Goal: Task Accomplishment & Management: Complete application form

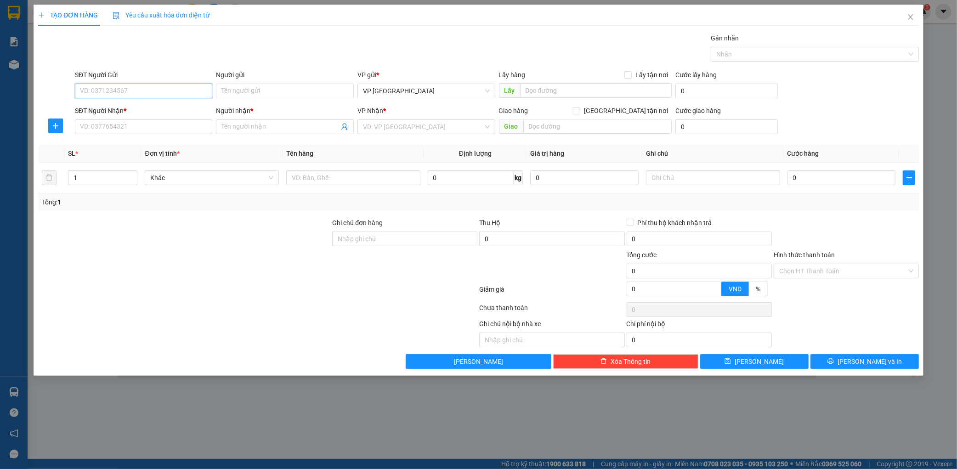
click at [150, 91] on input "SĐT Người Gửi" at bounding box center [144, 91] width 138 height 15
click at [153, 107] on div "0962052446" at bounding box center [143, 109] width 127 height 10
type input "0962052446"
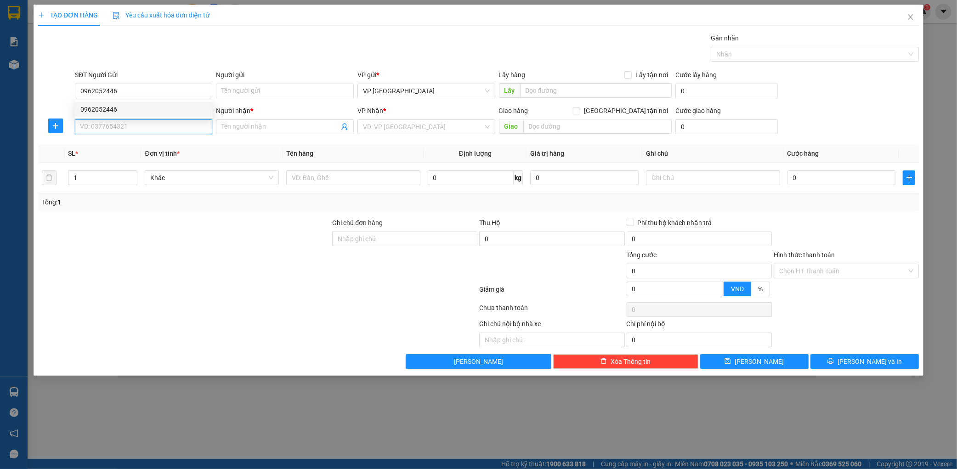
click at [144, 119] on input "SĐT Người Nhận *" at bounding box center [144, 126] width 138 height 15
click at [152, 143] on div "0942023368 - chị tương" at bounding box center [143, 145] width 127 height 10
type input "0942023368"
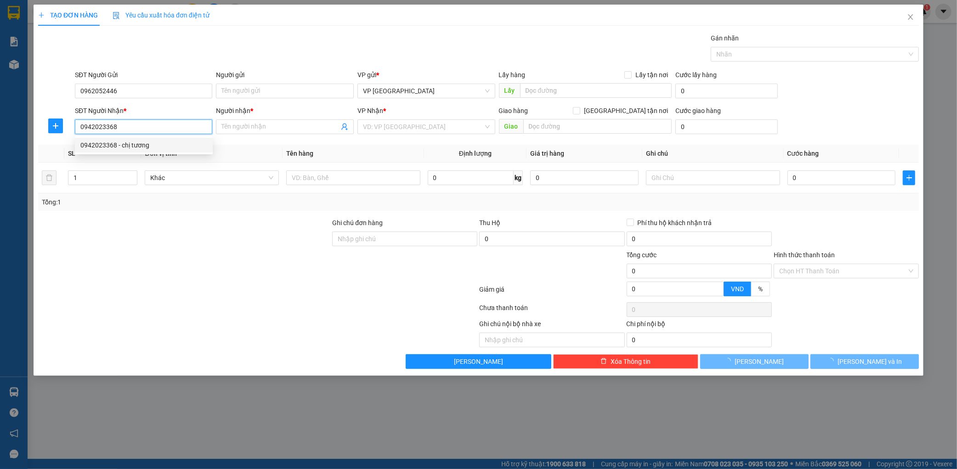
type input "chị tương"
type input "[GEOGRAPHIC_DATA]"
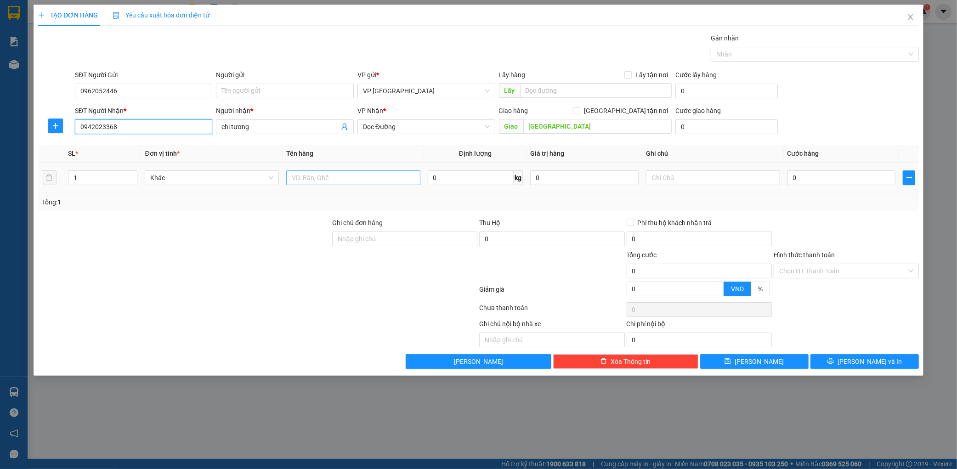
type input "0942023368"
click at [380, 172] on input "text" at bounding box center [353, 177] width 134 height 15
type input "1 xốp"
click at [803, 181] on input "0" at bounding box center [841, 177] width 108 height 15
type input "007"
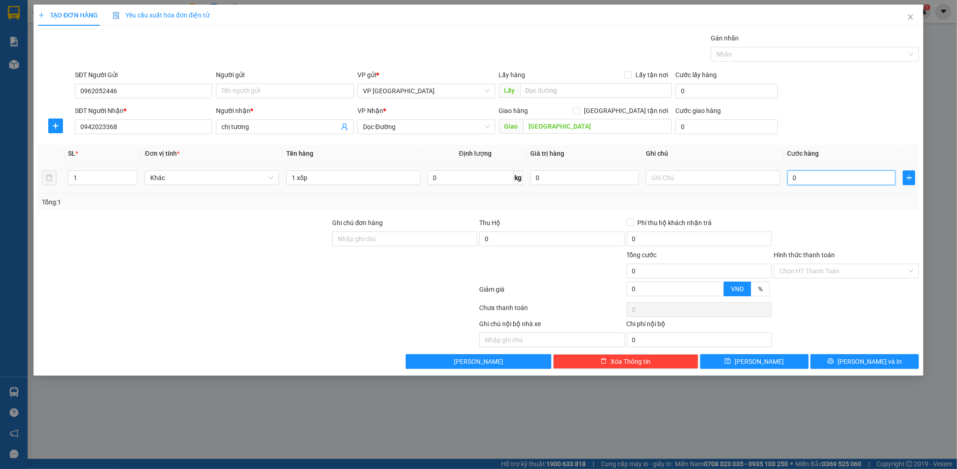
type input "7"
type input "0.070"
type input "70"
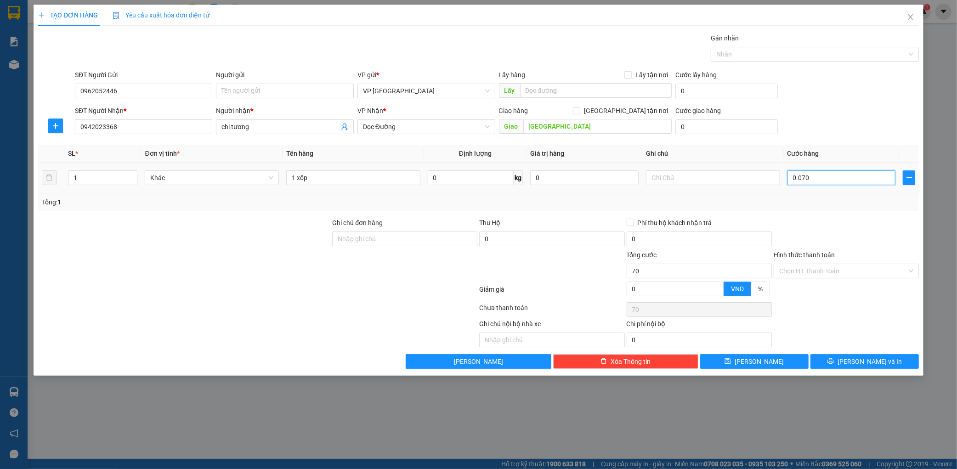
type input "00.700"
type input "700"
type input "0.007.000"
type input "7.000"
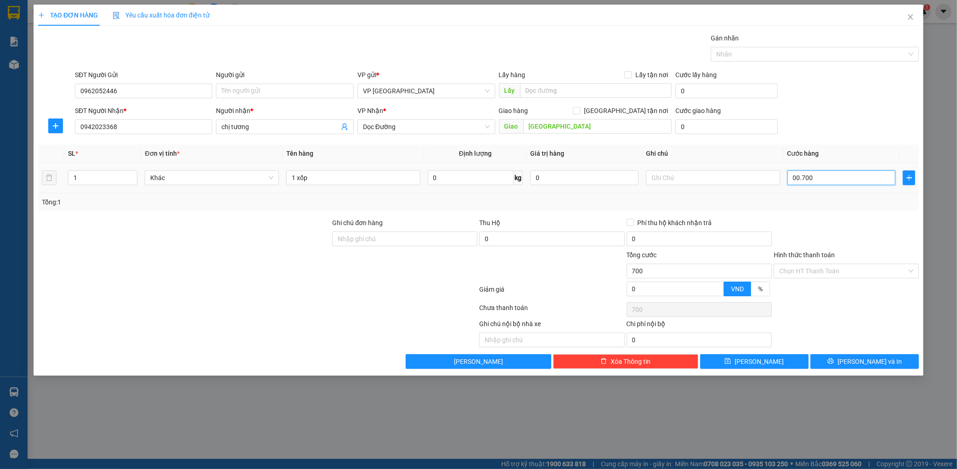
type input "7.000"
type input "000.070.000"
type input "70.000"
type input "[PHONE_NUMBER]"
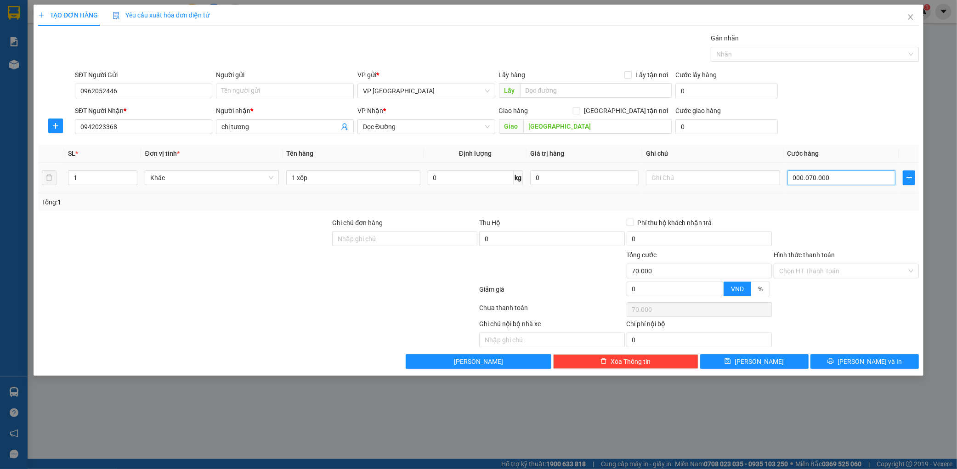
type input "700.000"
type input "00.000.070.000"
type input "70.000"
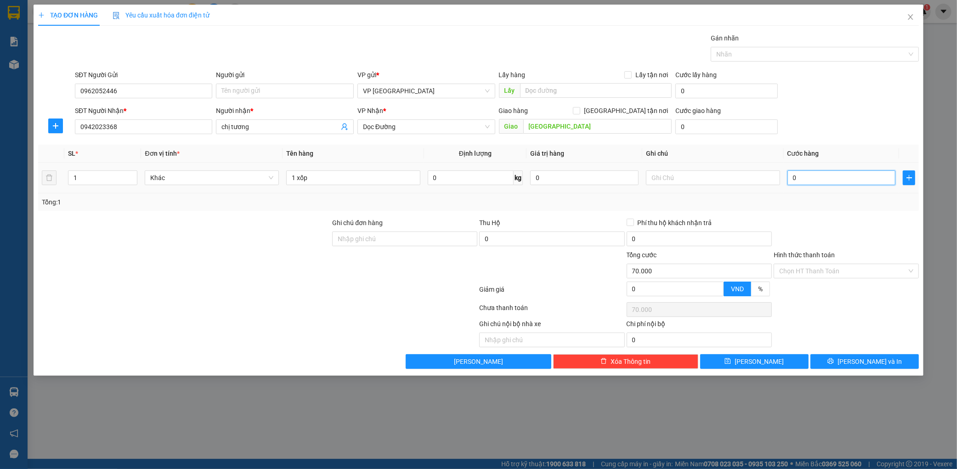
type input "0"
type input "005"
type input "5"
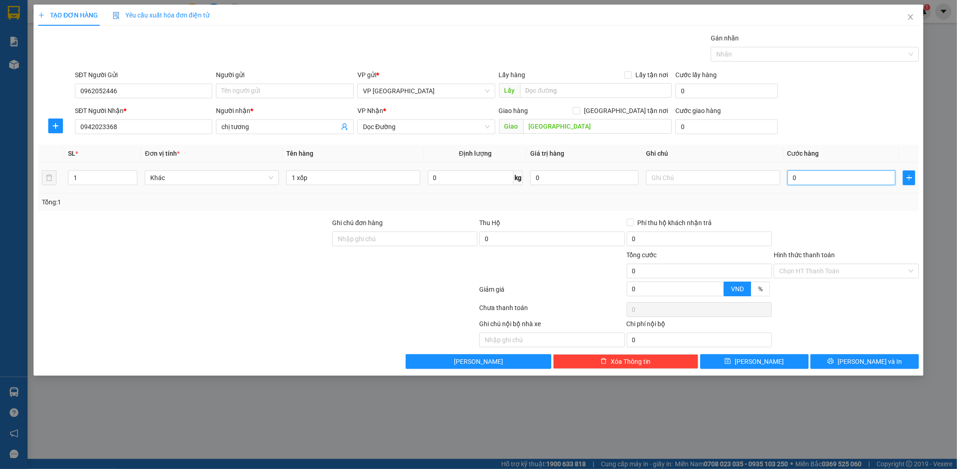
type input "5"
type input "0.050"
type input "50"
type input "00.500"
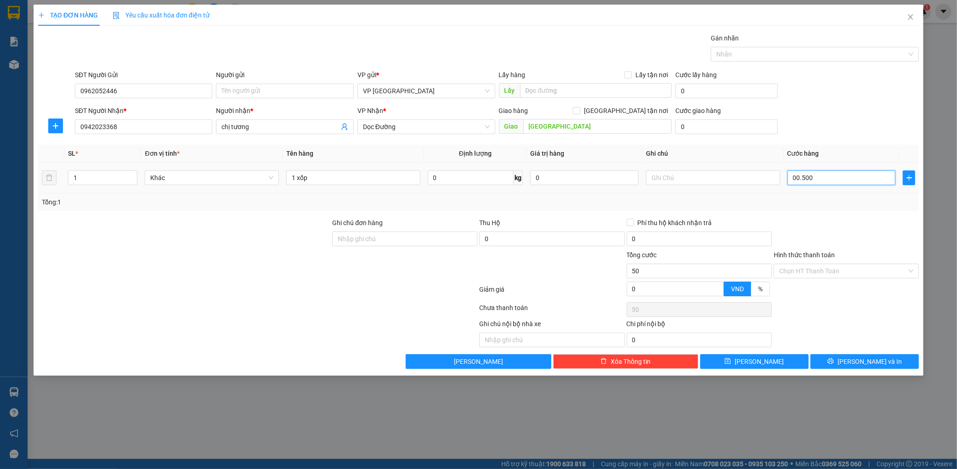
type input "500"
type input "0.005.000"
type input "5.000"
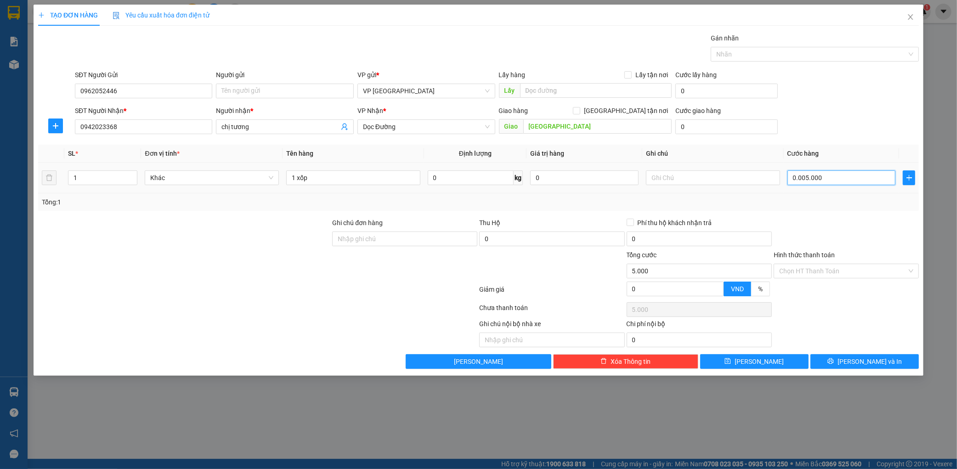
type input "000.050.000"
type input "50.000"
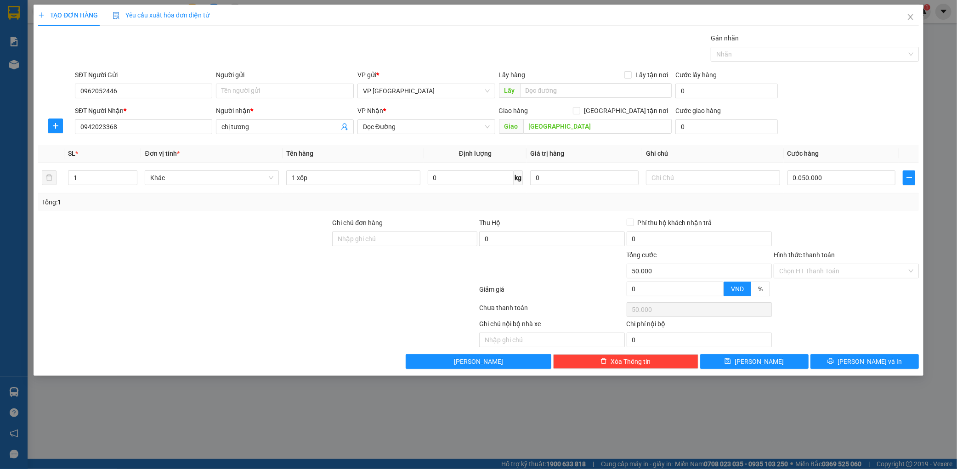
type input "50.000"
click at [885, 119] on div "SĐT Người Nhận * 0942023368 Người nhận * chị tương VP Nhận * Dọc [PERSON_NAME][…" at bounding box center [497, 122] width 848 height 32
click at [848, 180] on input "50.000" at bounding box center [841, 177] width 108 height 15
type input "0"
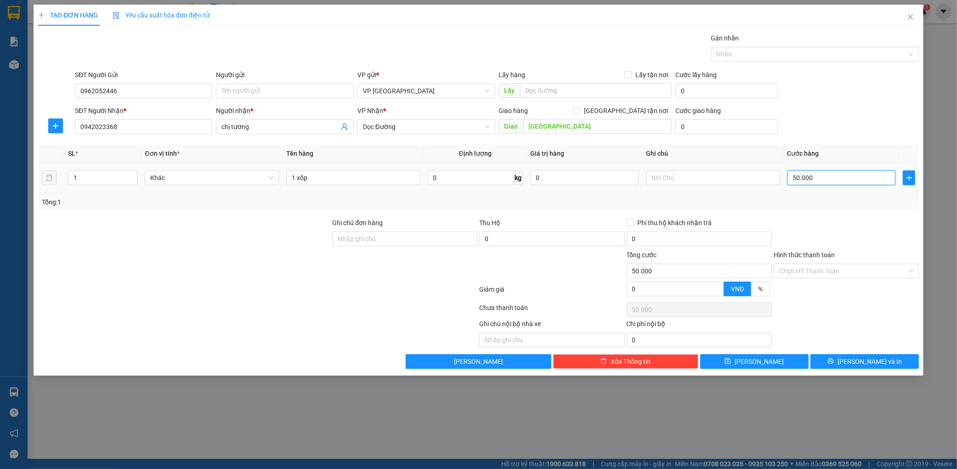
type input "0"
type input "007"
type input "7"
type input "0.070"
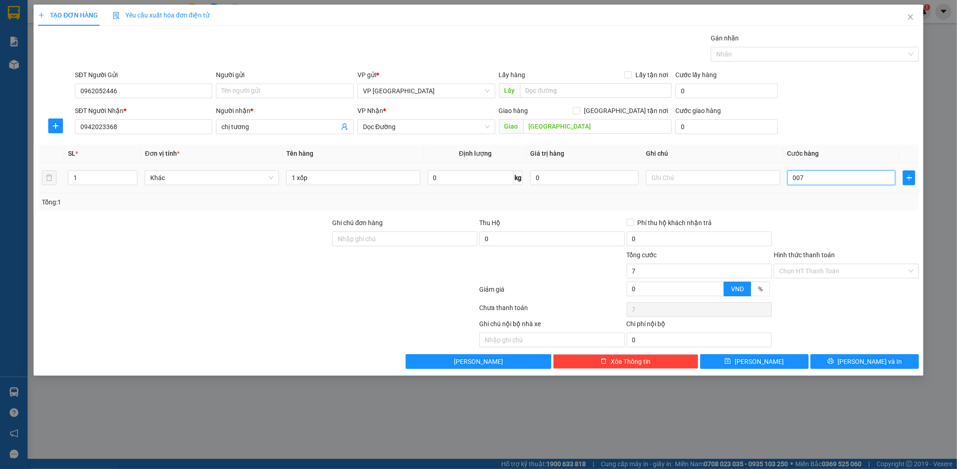
type input "70"
type input "000.700"
type input "700"
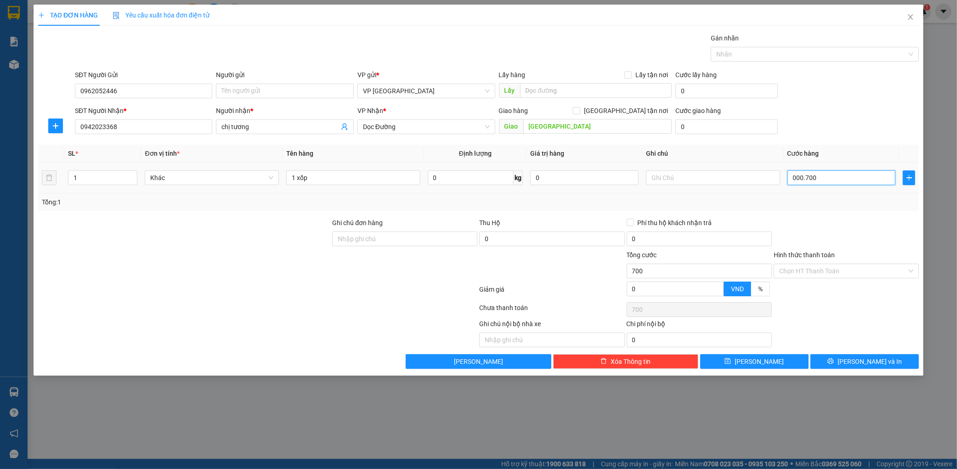
type input "0.007.000"
type input "7.000"
type input "000.770.000"
type input "770.000"
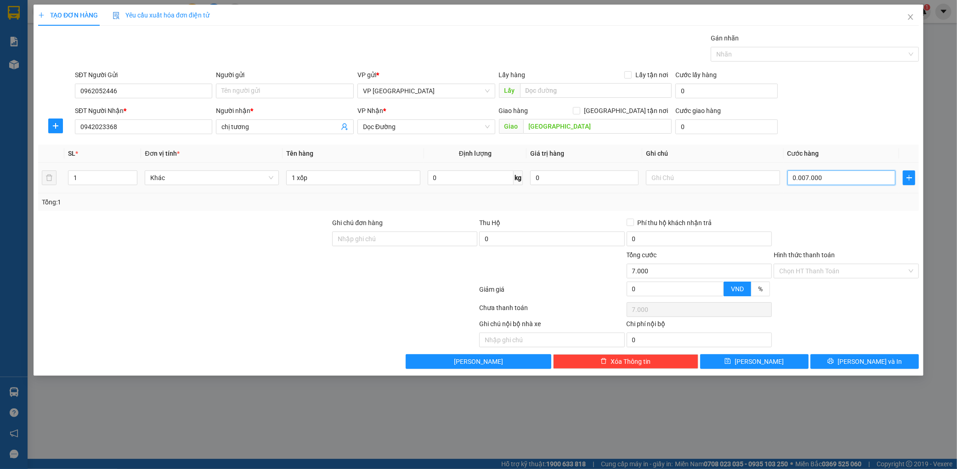
type input "770.000"
type input "70.000"
click at [827, 212] on div "Transit Pickup Surcharge Ids Transit Deliver Surcharge Ids Transit Deliver Surc…" at bounding box center [478, 201] width 881 height 336
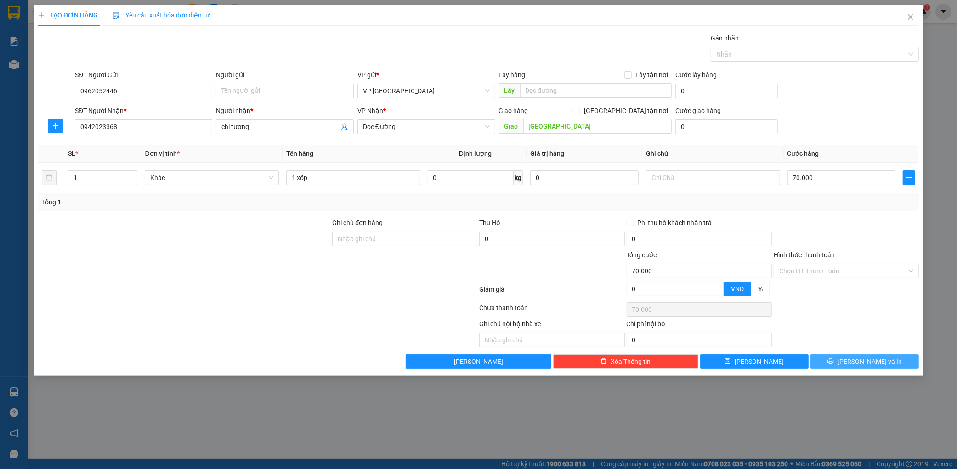
click at [877, 361] on span "[PERSON_NAME] và In" at bounding box center [870, 362] width 64 height 10
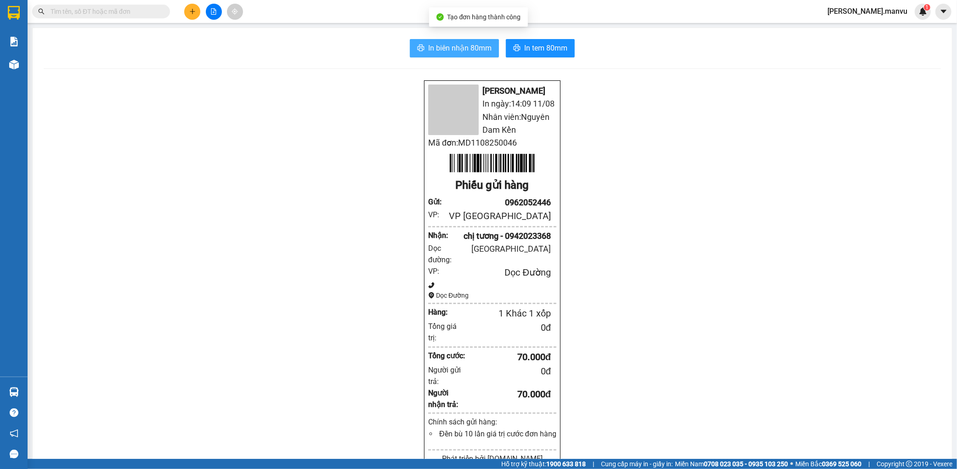
click at [440, 51] on span "In biên nhận 80mm" at bounding box center [459, 47] width 63 height 11
click at [534, 63] on div "In biên nhận 80mm In tem 80mm Mận Vũ In ngày: 14:09 [DATE] Nhân viên: Nguyên Da…" at bounding box center [492, 369] width 919 height 683
click at [545, 47] on span "In tem 80mm" at bounding box center [545, 47] width 43 height 11
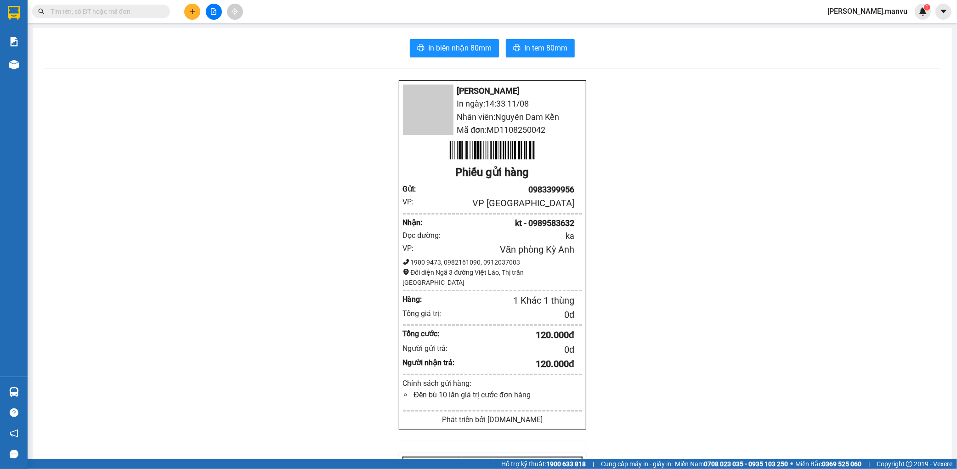
click at [520, 58] on div "In biên nhận 80mm In tem 80mm Mận Vũ In ngày: 14:33 [DATE] Nhân viên: Nguyên Da…" at bounding box center [492, 355] width 919 height 654
click at [542, 44] on span "In tem 80mm" at bounding box center [545, 47] width 43 height 11
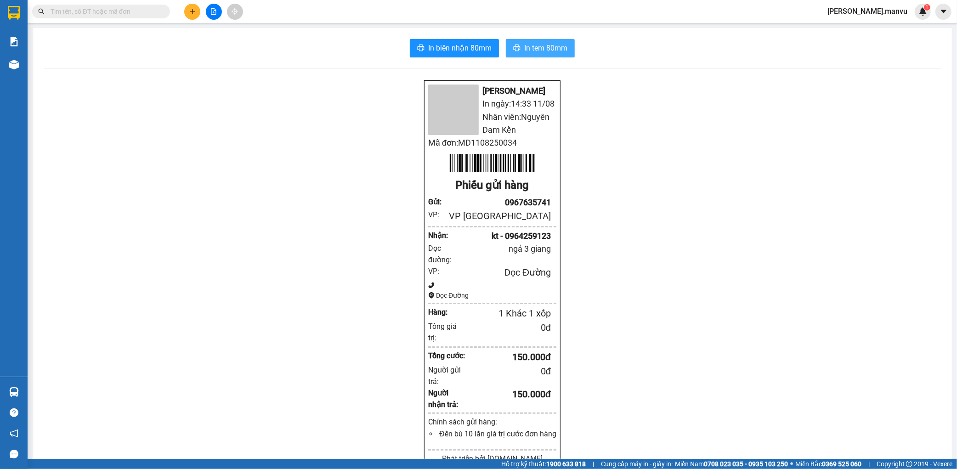
click at [543, 51] on span "In tem 80mm" at bounding box center [545, 47] width 43 height 11
click at [184, 15] on div at bounding box center [213, 12] width 69 height 16
click at [196, 6] on button at bounding box center [192, 12] width 16 height 16
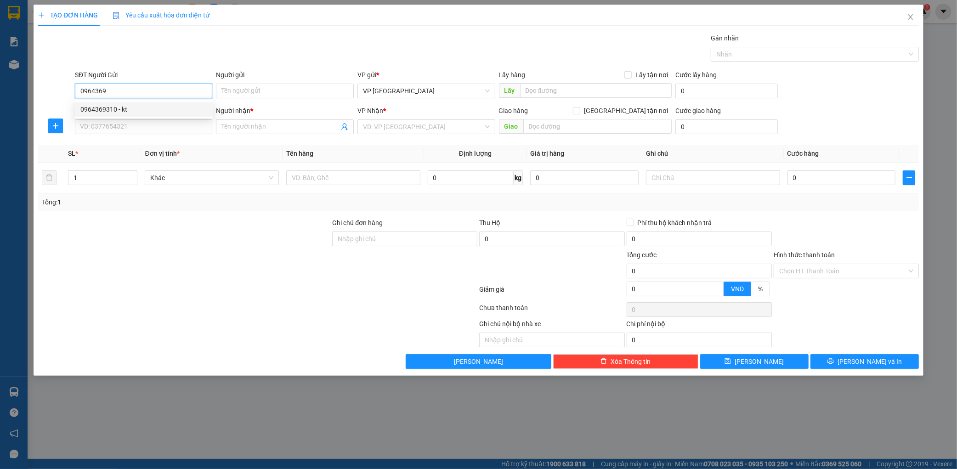
click at [133, 112] on div "0964369310 - kt" at bounding box center [143, 109] width 127 height 10
type input "0964369310"
type input "kt"
type input "0964369310"
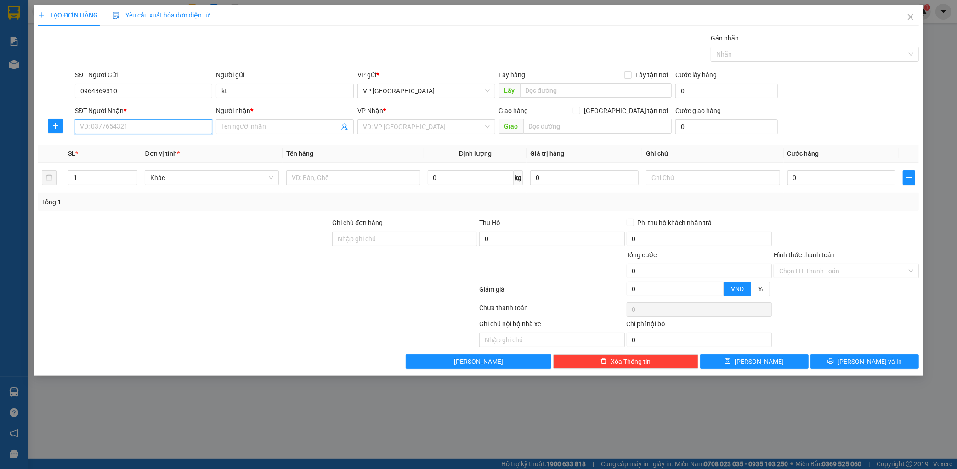
click at [130, 122] on input "SĐT Người Nhận *" at bounding box center [144, 126] width 138 height 15
click at [143, 146] on div "0354216344 - thiệu" at bounding box center [143, 145] width 127 height 10
type input "0354216344"
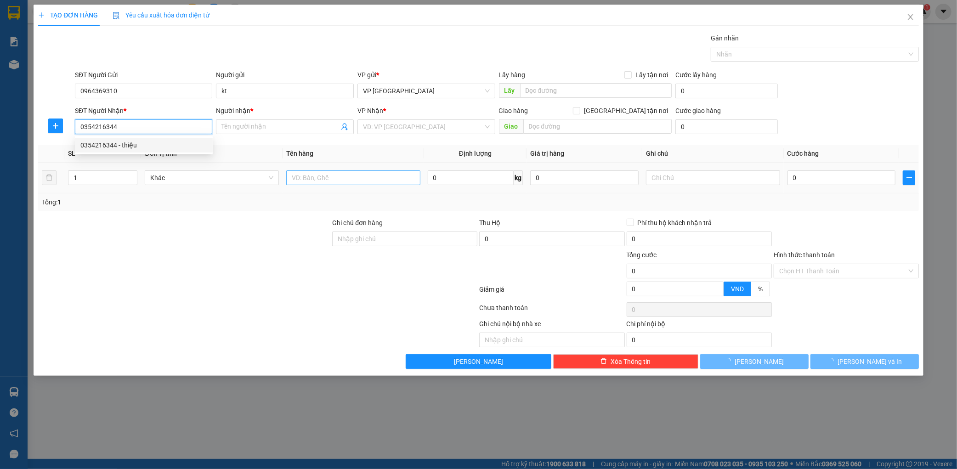
type input "thiệu"
type input "cẩm hà"
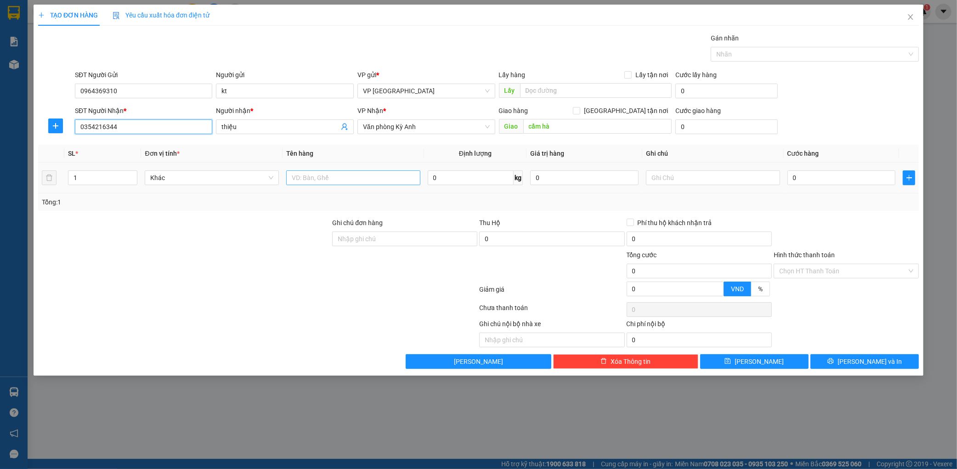
type input "0354216344"
click at [345, 173] on input "text" at bounding box center [353, 177] width 134 height 15
click at [402, 135] on div "VP Nhận * Văn phòng Kỳ Anh" at bounding box center [426, 122] width 138 height 32
drag, startPoint x: 442, startPoint y: 125, endPoint x: 425, endPoint y: 134, distance: 18.7
click at [440, 125] on span "Văn phòng Kỳ Anh" at bounding box center [426, 127] width 127 height 14
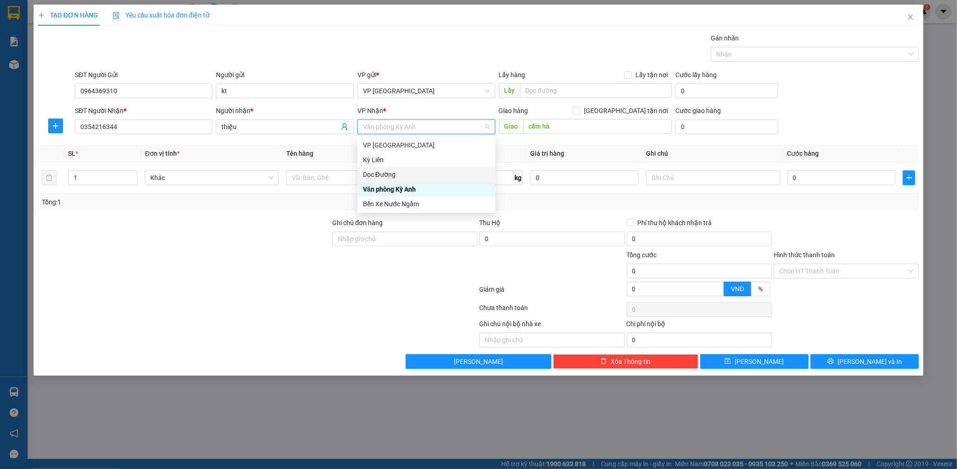
click at [396, 168] on div "Dọc Đường" at bounding box center [426, 174] width 138 height 15
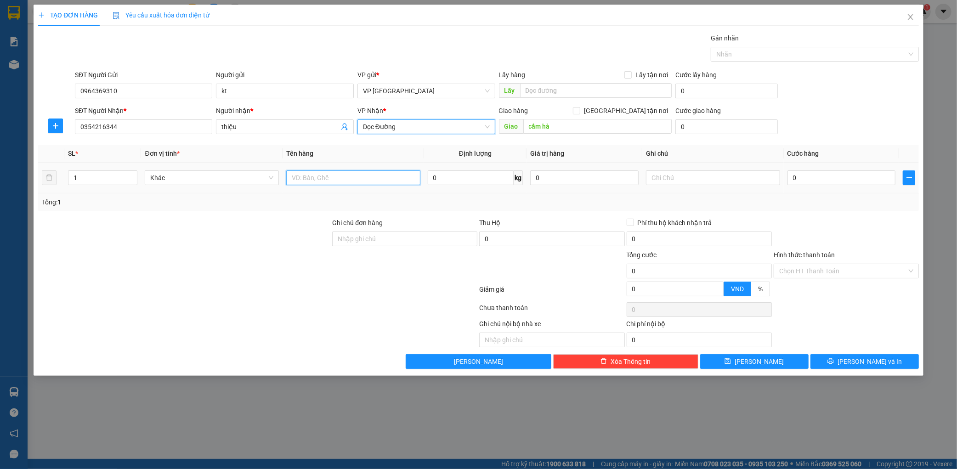
click at [318, 180] on input "text" at bounding box center [353, 177] width 134 height 15
type input "1 thùng"
click at [808, 169] on div "0" at bounding box center [841, 178] width 108 height 18
type input "005"
type input "5"
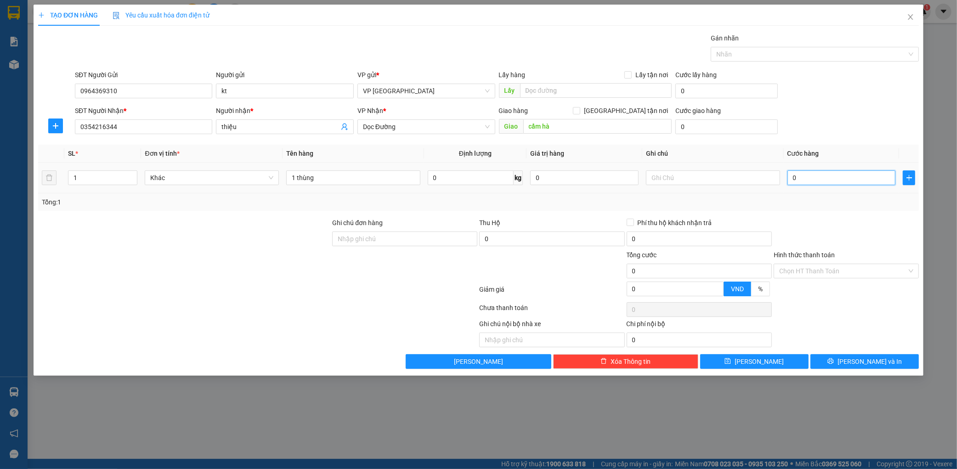
type input "5"
type input "0.050"
type input "50"
type input "00.500"
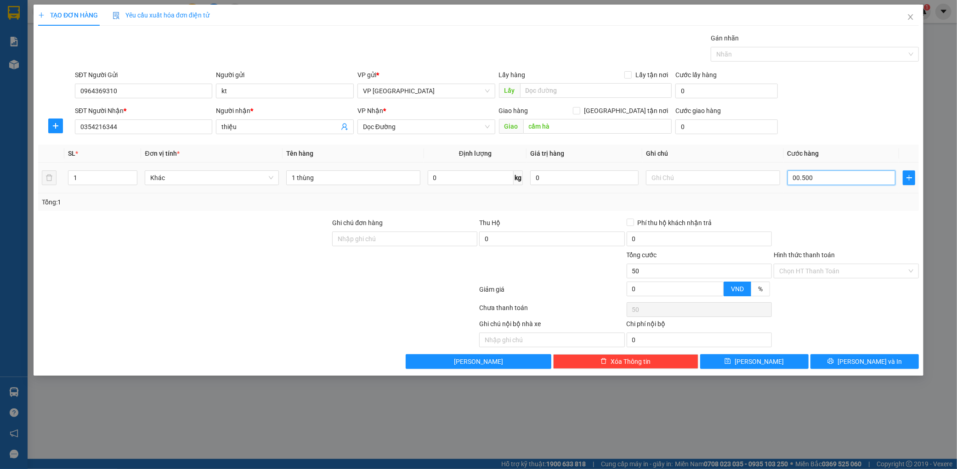
type input "500"
type input "0.005.000"
type input "5.000"
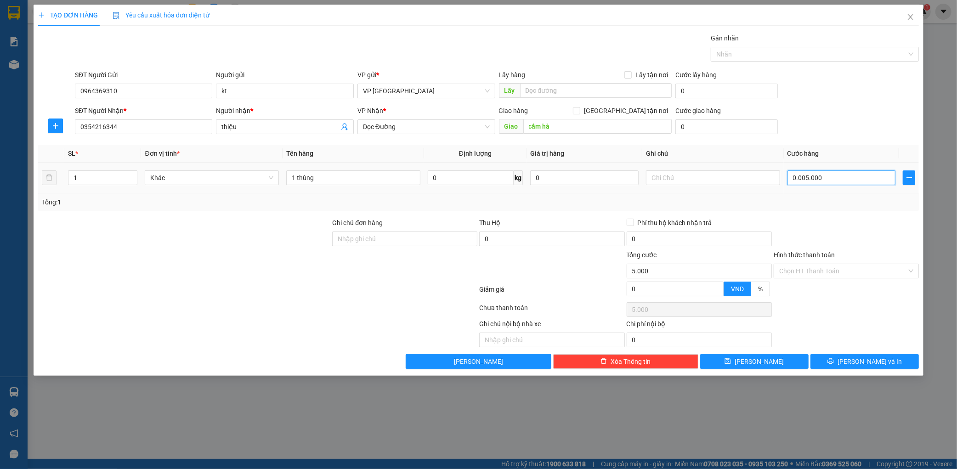
type input "000.050.000"
type input "50.000"
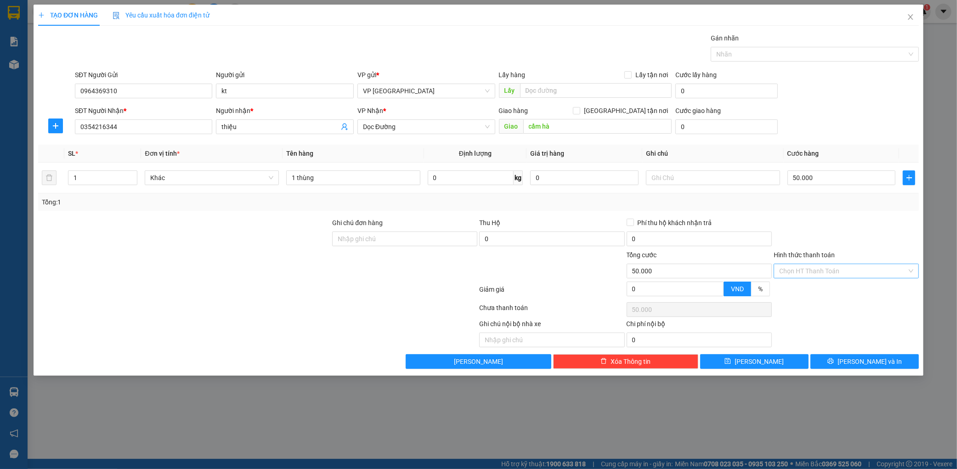
drag, startPoint x: 868, startPoint y: 269, endPoint x: 855, endPoint y: 276, distance: 14.6
click at [867, 269] on input "Hình thức thanh toán" at bounding box center [843, 271] width 128 height 14
click at [830, 296] on div "Tại văn phòng" at bounding box center [846, 289] width 145 height 15
type input "0"
click at [861, 371] on div "TẠO ĐƠN HÀNG Yêu cầu xuất hóa đơn điện tử Transit Pickup Surcharge Ids Transit …" at bounding box center [479, 190] width 890 height 371
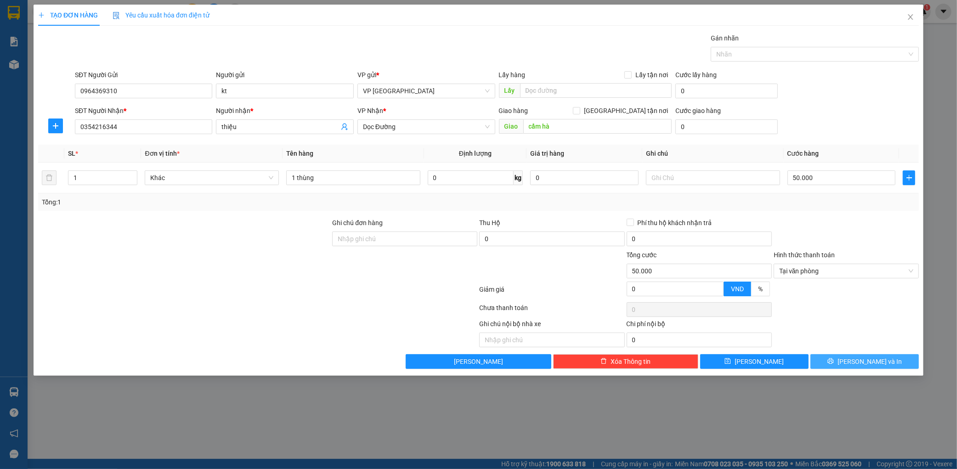
click at [861, 369] on button "[PERSON_NAME] và In" at bounding box center [864, 361] width 108 height 15
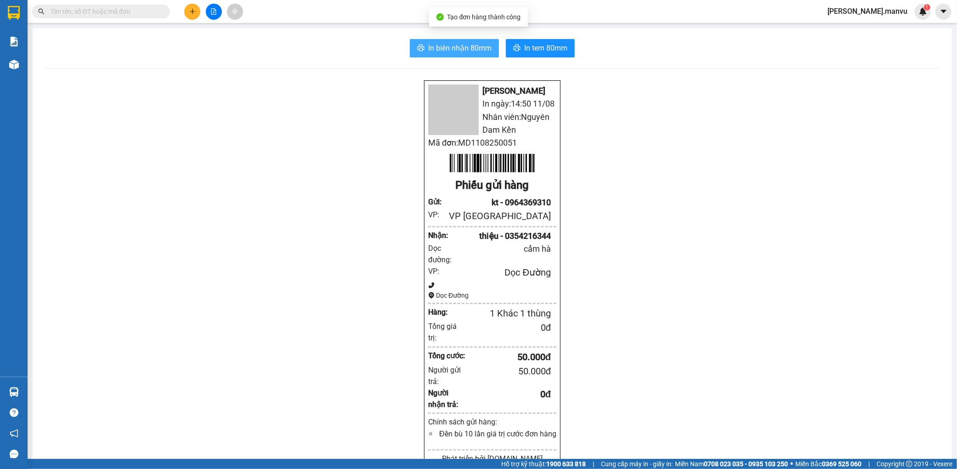
click at [447, 56] on button "In biên nhận 80mm" at bounding box center [454, 48] width 89 height 18
click at [515, 51] on icon "printer" at bounding box center [516, 47] width 7 height 7
click at [193, 6] on button at bounding box center [192, 12] width 16 height 16
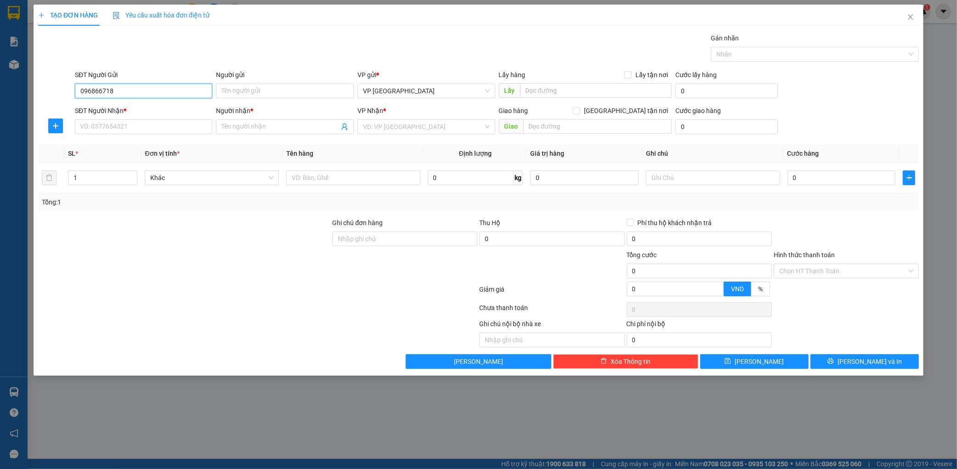
type input "0968667186"
click at [150, 111] on div "0968667186 - a tung tri giá ko báo" at bounding box center [143, 109] width 127 height 10
type input "a tung tri giá ko báo"
type input "0968667186"
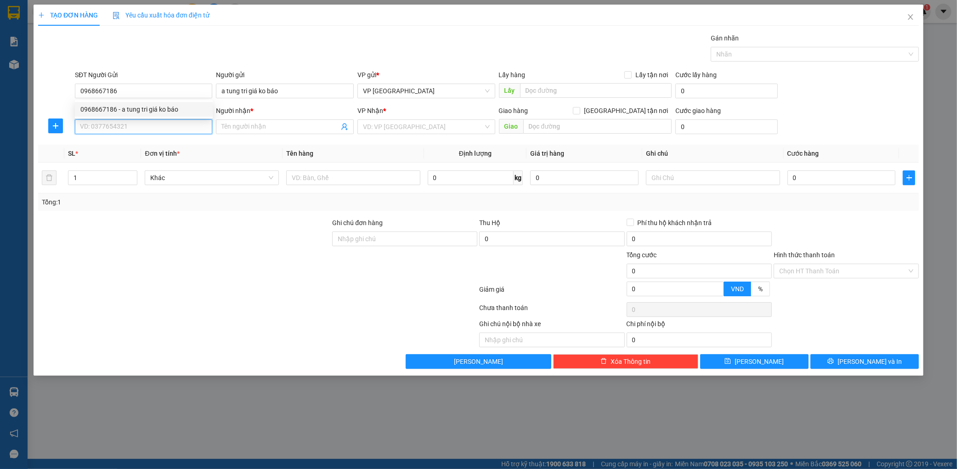
click at [140, 132] on input "SĐT Người Nhận *" at bounding box center [144, 126] width 138 height 15
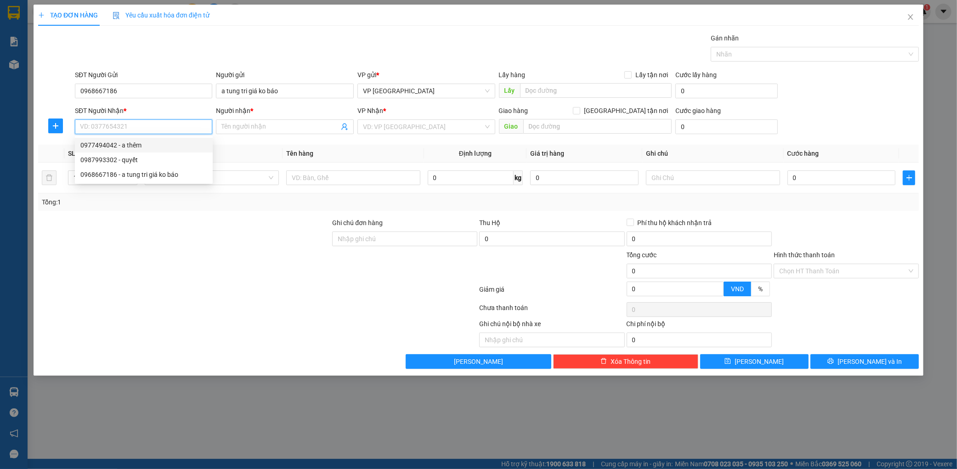
click at [146, 148] on div "0977494042 - a thêm" at bounding box center [143, 145] width 127 height 10
type input "0977494042"
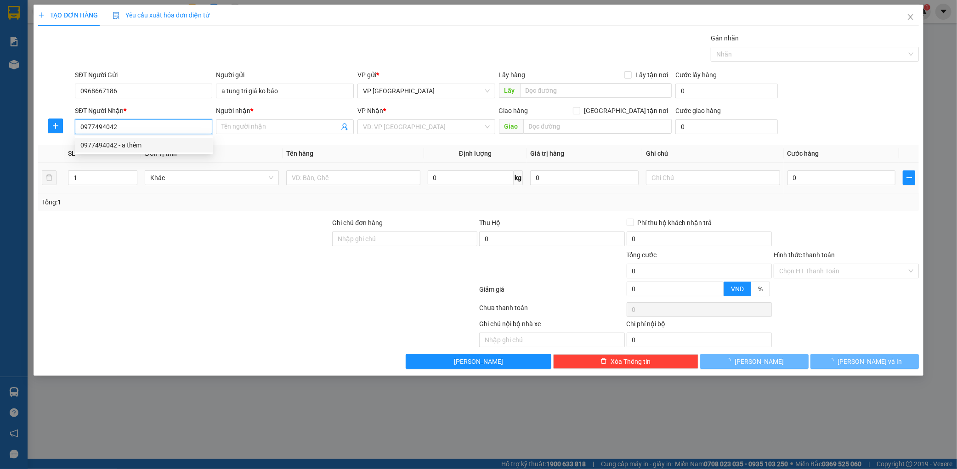
type input "a thêm"
type input "rửa xe bình lợi"
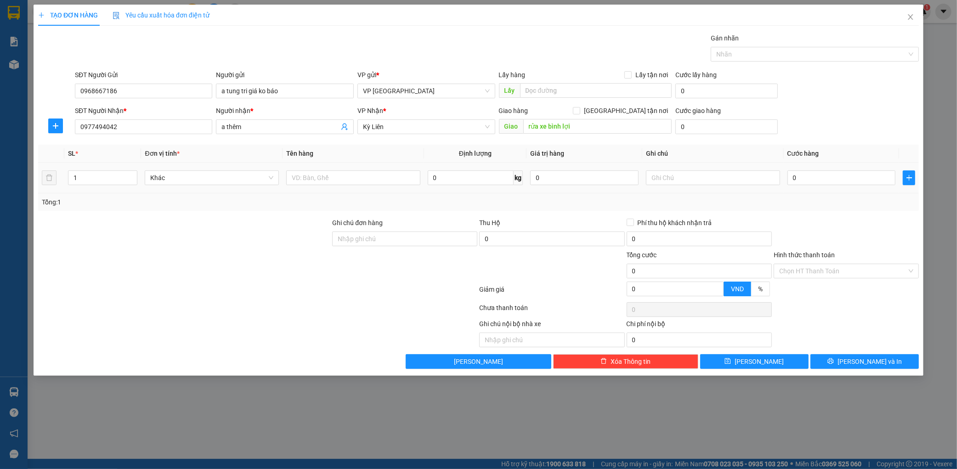
click at [348, 193] on td at bounding box center [353, 178] width 141 height 31
click at [357, 185] on input "text" at bounding box center [353, 177] width 134 height 15
type input "1 p bì"
click at [816, 172] on input "0" at bounding box center [841, 177] width 108 height 15
type input "005"
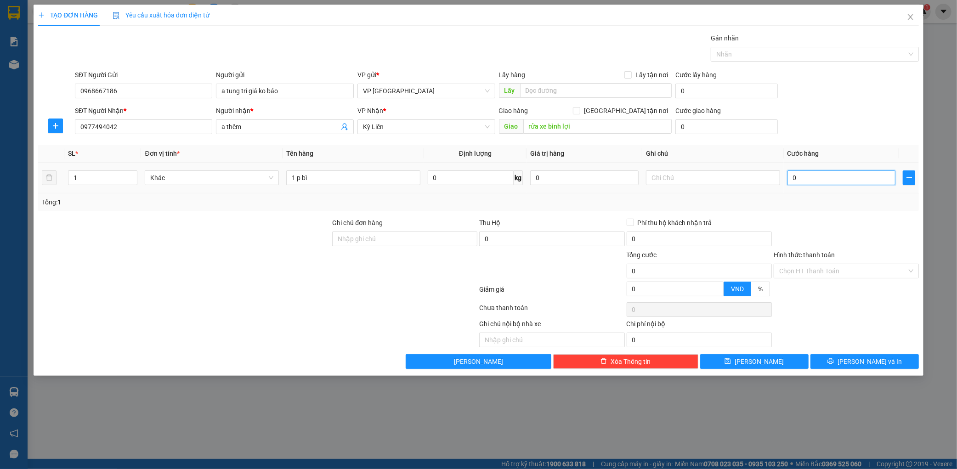
type input "5"
type input "0.050"
type input "50"
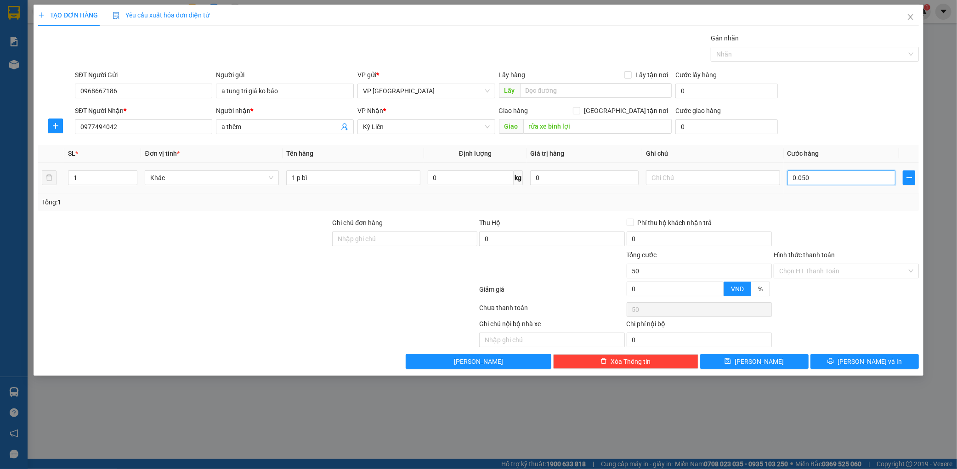
type input "00.500"
type input "500"
type input "0.005.000"
type input "5.000"
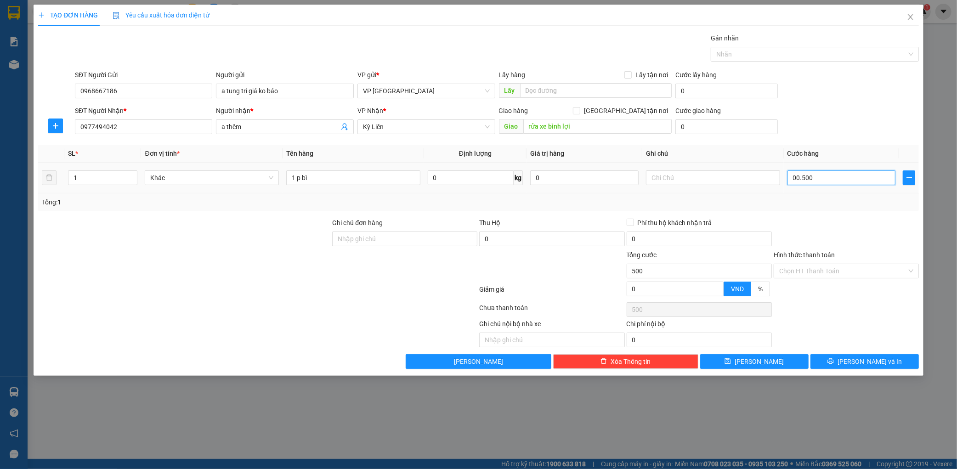
type input "5.000"
type input "000.050.000"
type input "50.000"
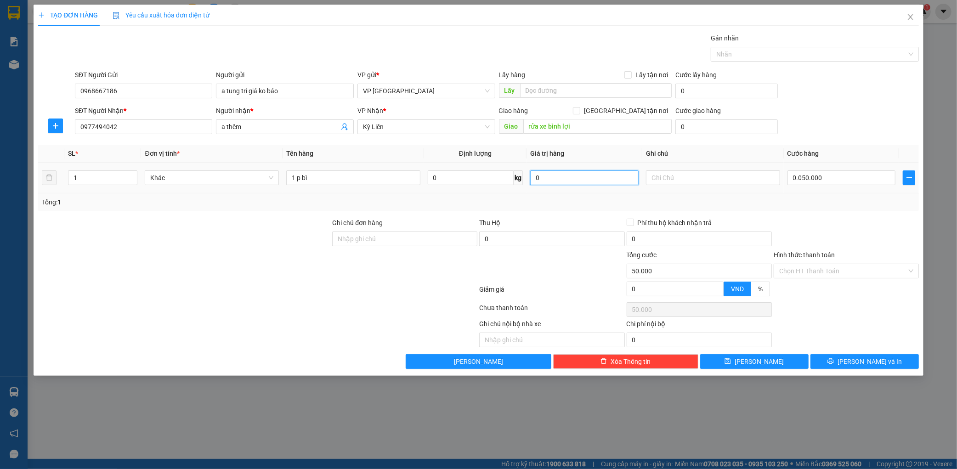
type input "50.000"
click at [566, 178] on input "0" at bounding box center [584, 177] width 108 height 15
type input "0.001.000"
click at [611, 146] on th "Giá trị hàng" at bounding box center [584, 154] width 116 height 18
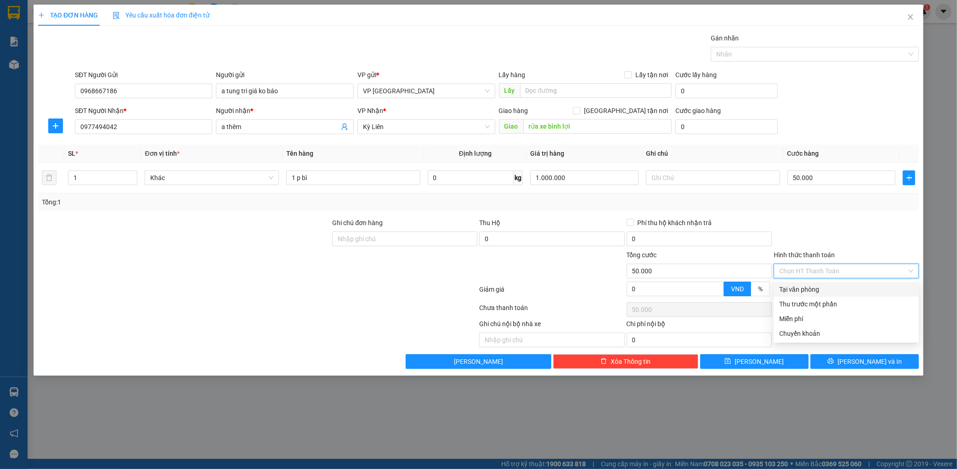
click at [850, 270] on input "Hình thức thanh toán" at bounding box center [843, 271] width 128 height 14
click at [825, 285] on div "Tại văn phòng" at bounding box center [846, 289] width 134 height 10
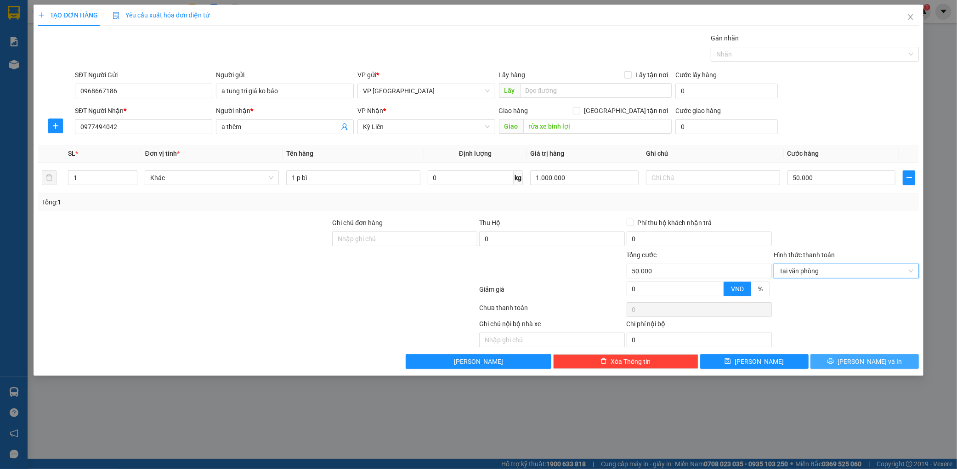
click at [867, 352] on div "Transit Pickup Surcharge Ids Transit Deliver Surcharge Ids Transit Deliver Surc…" at bounding box center [478, 201] width 881 height 336
click at [867, 356] on button "[PERSON_NAME] và In" at bounding box center [864, 361] width 108 height 15
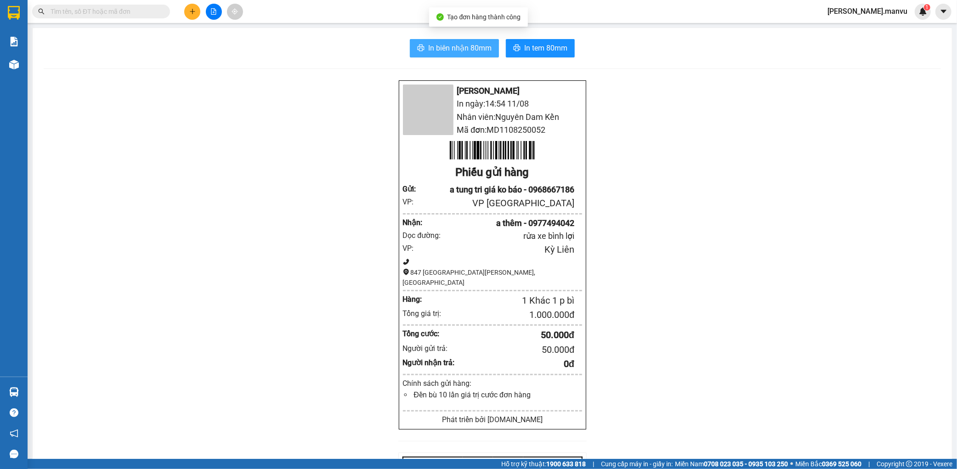
click at [461, 54] on button "In biên nhận 80mm" at bounding box center [454, 48] width 89 height 18
click at [463, 52] on span "In biên nhận 80mm" at bounding box center [459, 47] width 63 height 11
click at [544, 57] on button "In tem 80mm" at bounding box center [540, 48] width 69 height 18
click at [197, 15] on button at bounding box center [192, 12] width 16 height 16
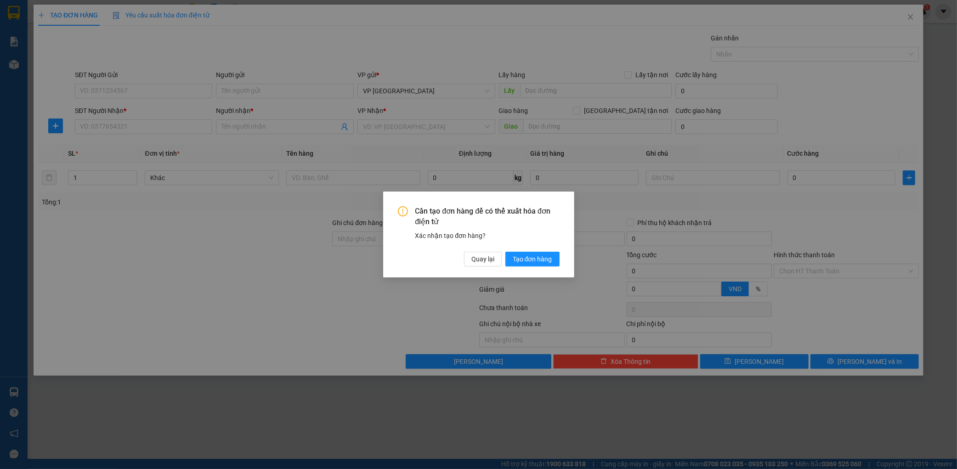
click at [508, 255] on button "Tạo đơn hàng" at bounding box center [532, 259] width 54 height 15
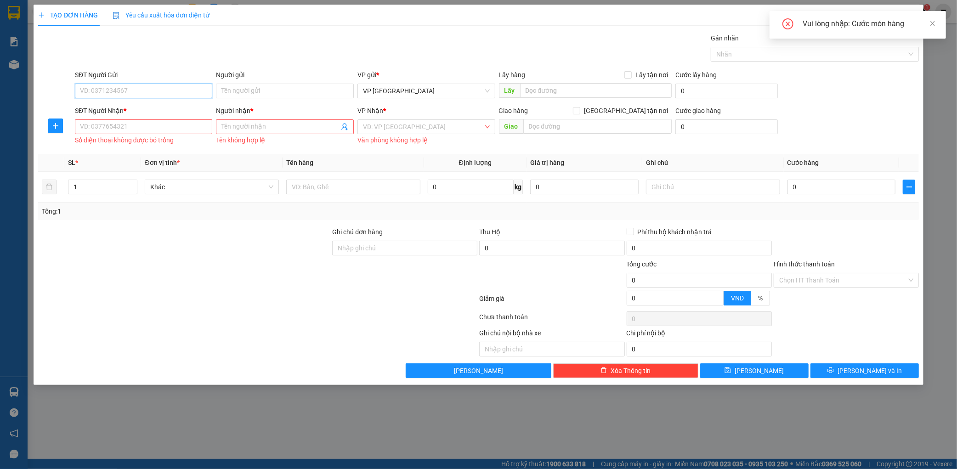
click at [156, 88] on input "SĐT Người Gửi" at bounding box center [144, 91] width 138 height 15
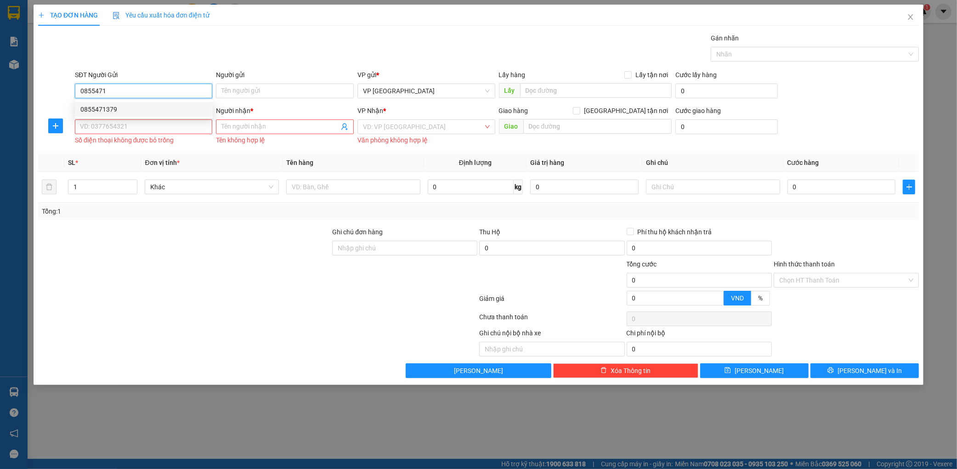
click at [154, 107] on div "0855471379" at bounding box center [143, 109] width 127 height 10
type input "0855471379"
click at [134, 133] on input "SĐT Người Nhận *" at bounding box center [144, 126] width 138 height 15
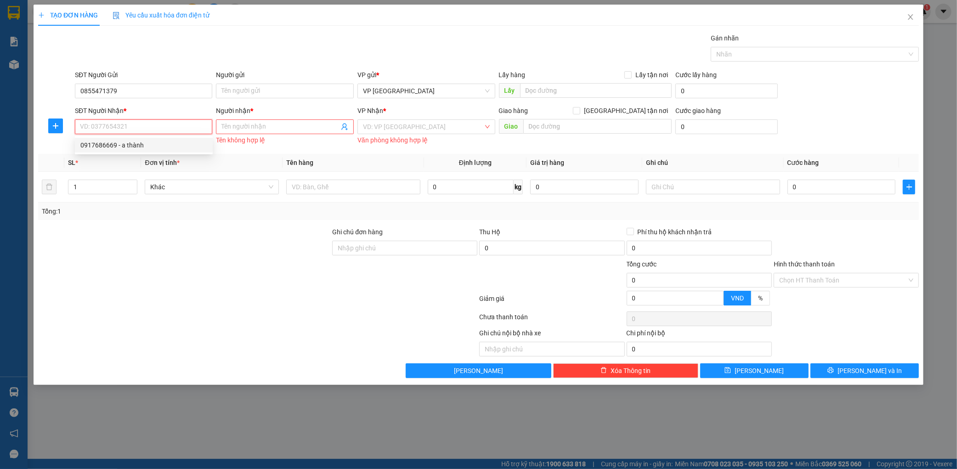
drag, startPoint x: 149, startPoint y: 144, endPoint x: 276, endPoint y: 169, distance: 129.7
click at [149, 144] on div "0917686669 - a thành" at bounding box center [143, 145] width 127 height 10
type input "0917686669"
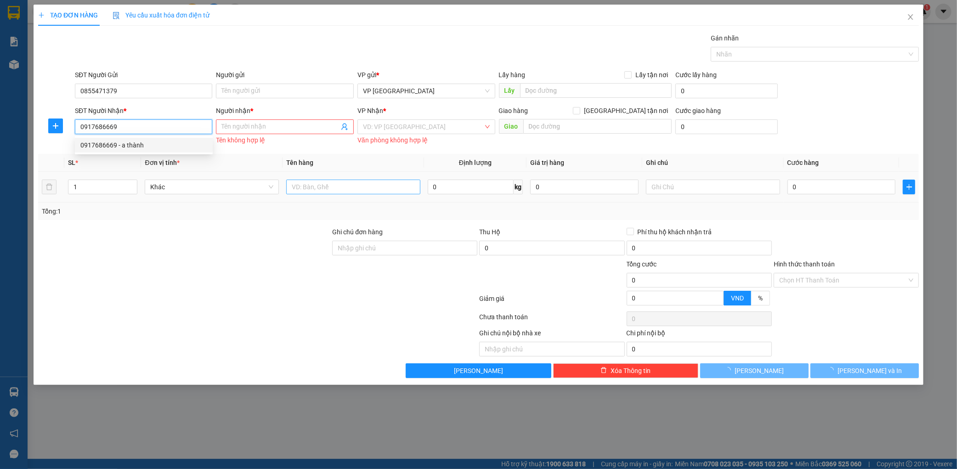
type input "a thành"
type input "kỳ liên"
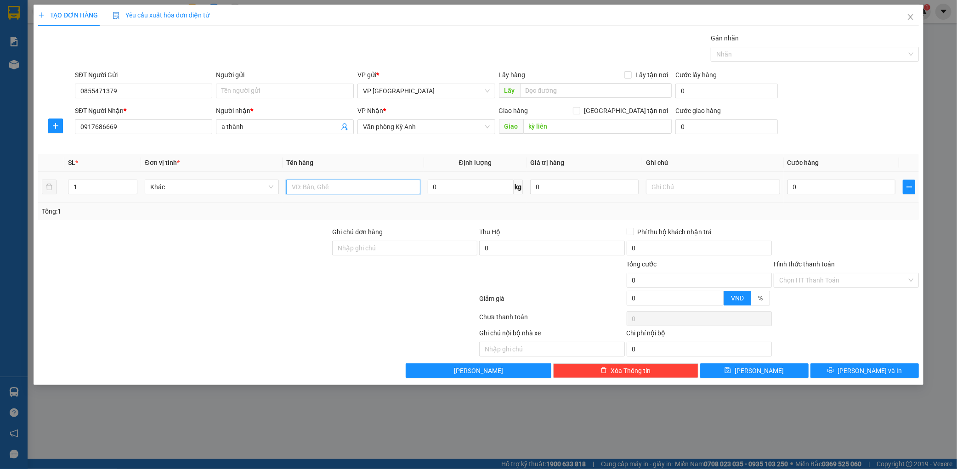
click at [359, 186] on input "text" at bounding box center [353, 187] width 134 height 15
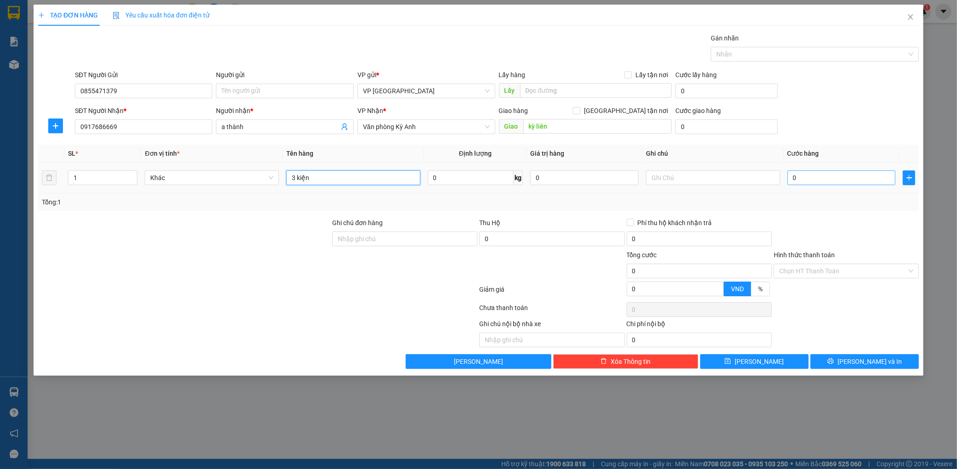
type input "3 kiện"
click at [792, 179] on input "0" at bounding box center [841, 177] width 108 height 15
type input "001"
type input "1"
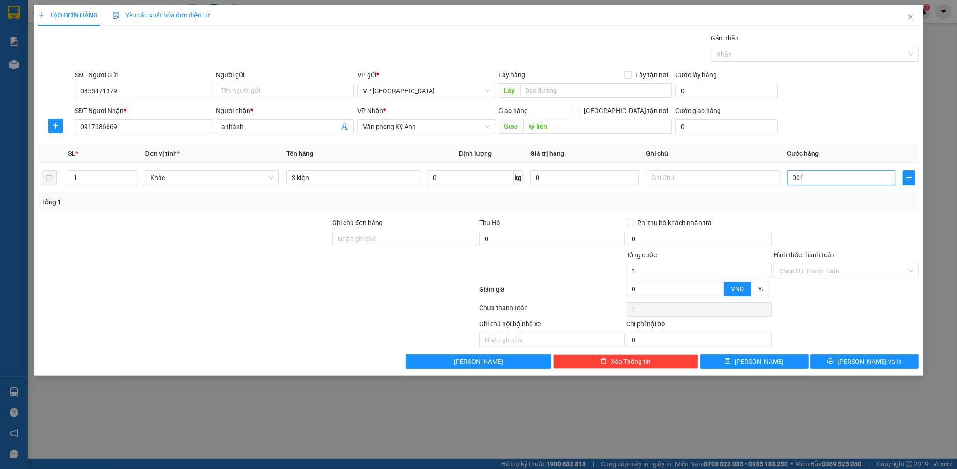
type input "0.015"
type input "15"
type input "00.150"
type input "150"
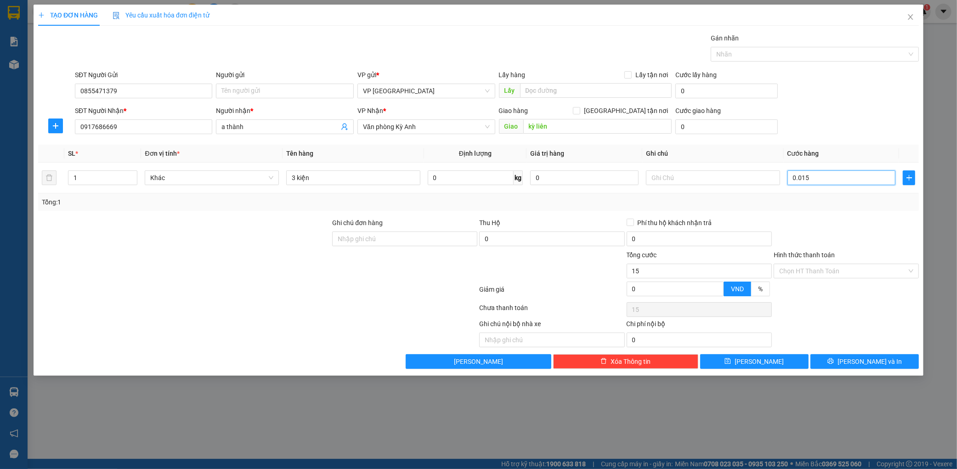
type input "150"
type input "0.001.500"
type input "1.500"
type input "000.015.000"
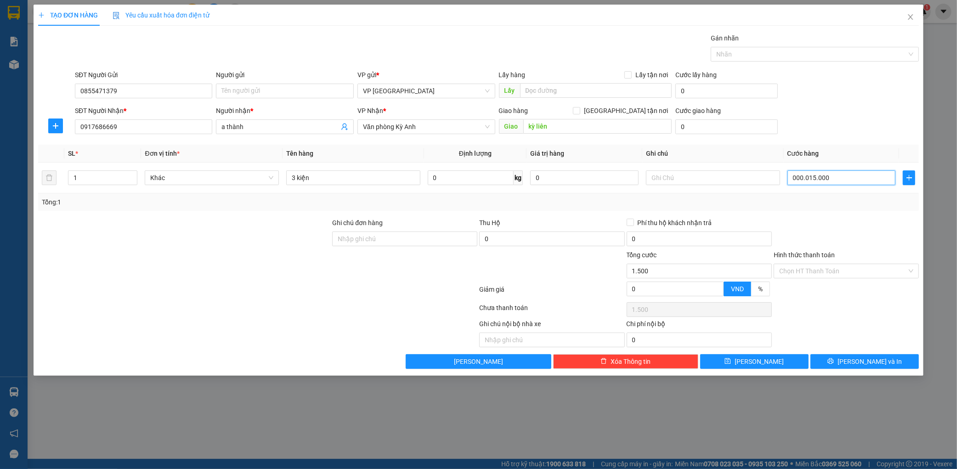
type input "15.000"
type input "00.000.150.000"
type input "150.000"
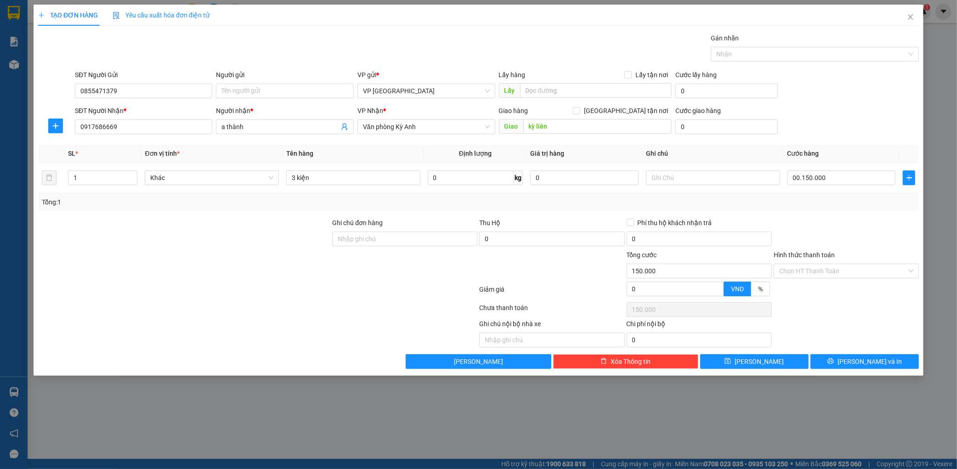
type input "150.000"
click at [829, 141] on div "Transit Pickup Surcharge Ids Transit Deliver Surcharge Ids Transit Deliver Surc…" at bounding box center [478, 201] width 881 height 336
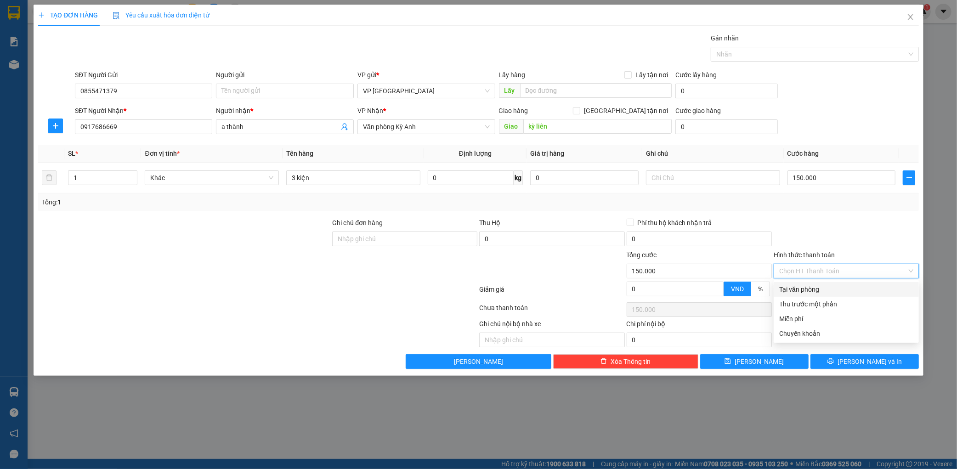
click at [856, 274] on input "Hình thức thanh toán" at bounding box center [843, 271] width 128 height 14
click at [821, 293] on div "Tại văn phòng" at bounding box center [846, 289] width 134 height 10
type input "0"
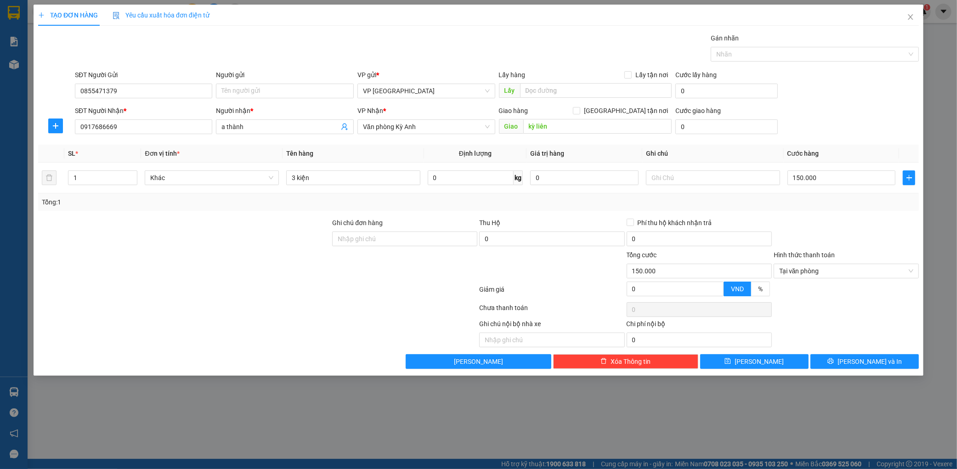
click at [858, 345] on div "Ghi chú nội bộ nhà xe Chi phí nội bộ 0" at bounding box center [478, 333] width 883 height 28
click at [858, 353] on div "Transit Pickup Surcharge Ids Transit Deliver Surcharge Ids Transit Deliver Surc…" at bounding box center [478, 201] width 881 height 336
click at [853, 357] on button "[PERSON_NAME] và In" at bounding box center [864, 361] width 108 height 15
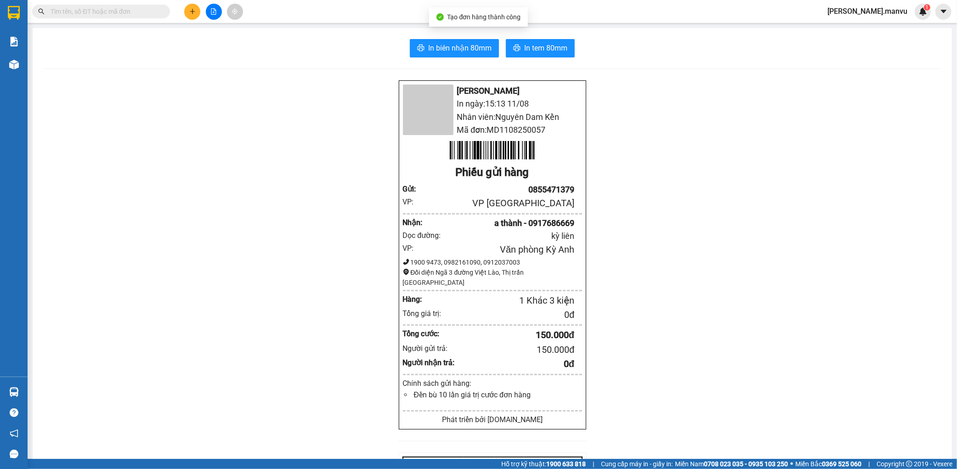
click at [426, 38] on div "In biên nhận 80mm In tem 80mm Mận Vũ In ngày: 15:13 [DATE] Nhân viên: Nguyên Da…" at bounding box center [492, 355] width 919 height 654
drag, startPoint x: 423, startPoint y: 38, endPoint x: 432, endPoint y: 41, distance: 9.5
click at [424, 39] on div "In biên nhận 80mm In tem 80mm Mận Vũ In ngày: 15:13 [DATE] Nhân viên: Nguyên Da…" at bounding box center [492, 355] width 919 height 654
click at [432, 41] on button "In biên nhận 80mm" at bounding box center [454, 48] width 89 height 18
